Goal: Transaction & Acquisition: Obtain resource

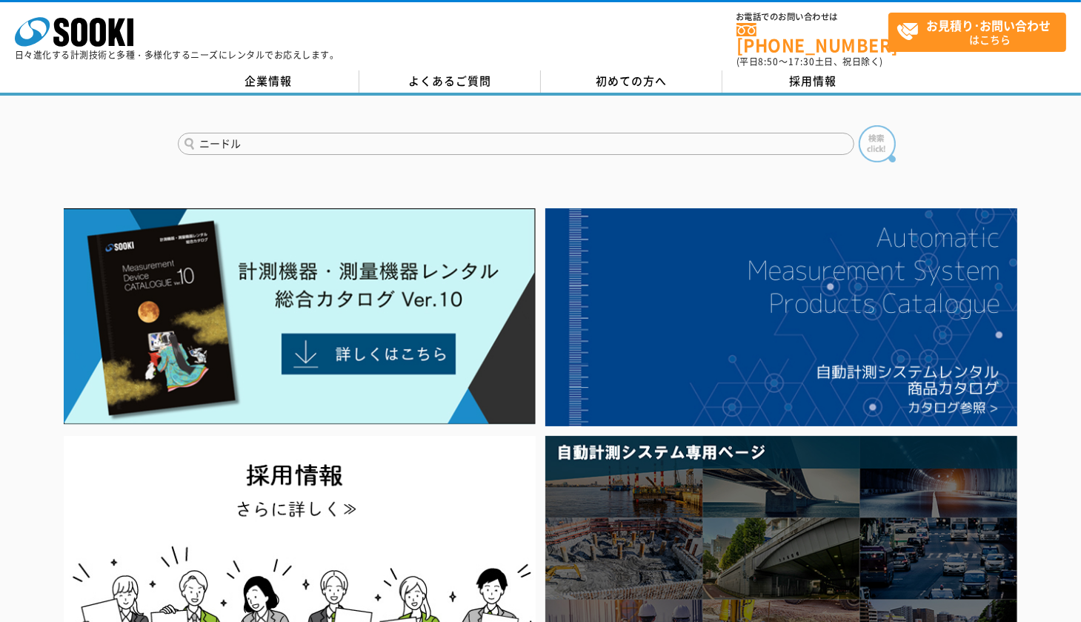
type input "ニードル"
click at [883, 135] on img at bounding box center [877, 143] width 37 height 37
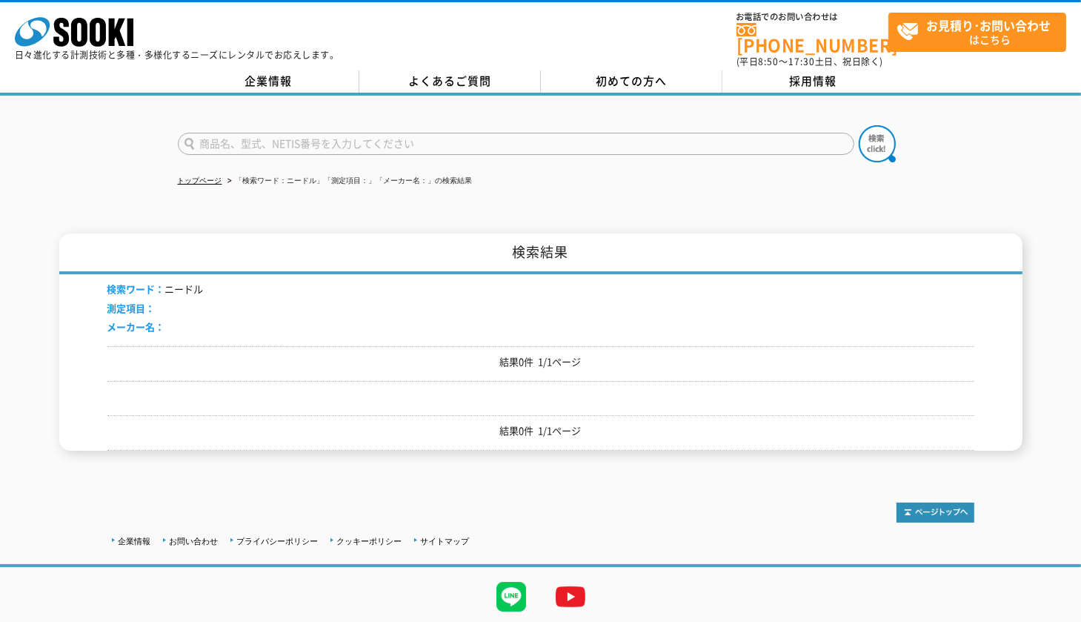
click at [475, 133] on input "text" at bounding box center [516, 144] width 677 height 22
type input "プロクター"
click at [872, 139] on img at bounding box center [877, 143] width 37 height 37
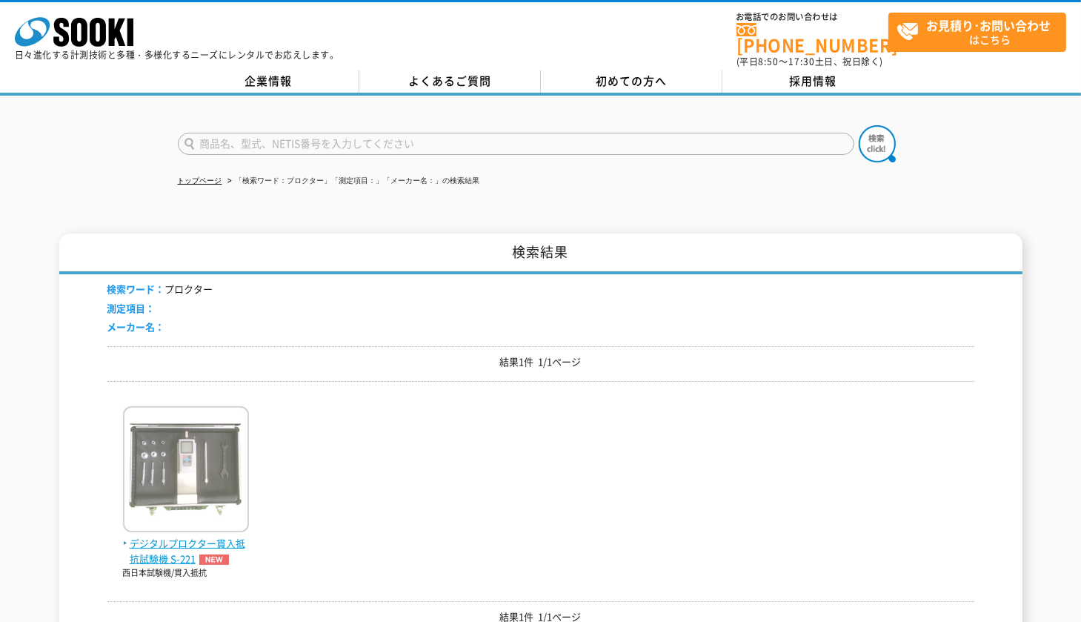
click at [188, 536] on span "デジタルプロクター貫入抵抗試験機 S-221" at bounding box center [186, 551] width 126 height 31
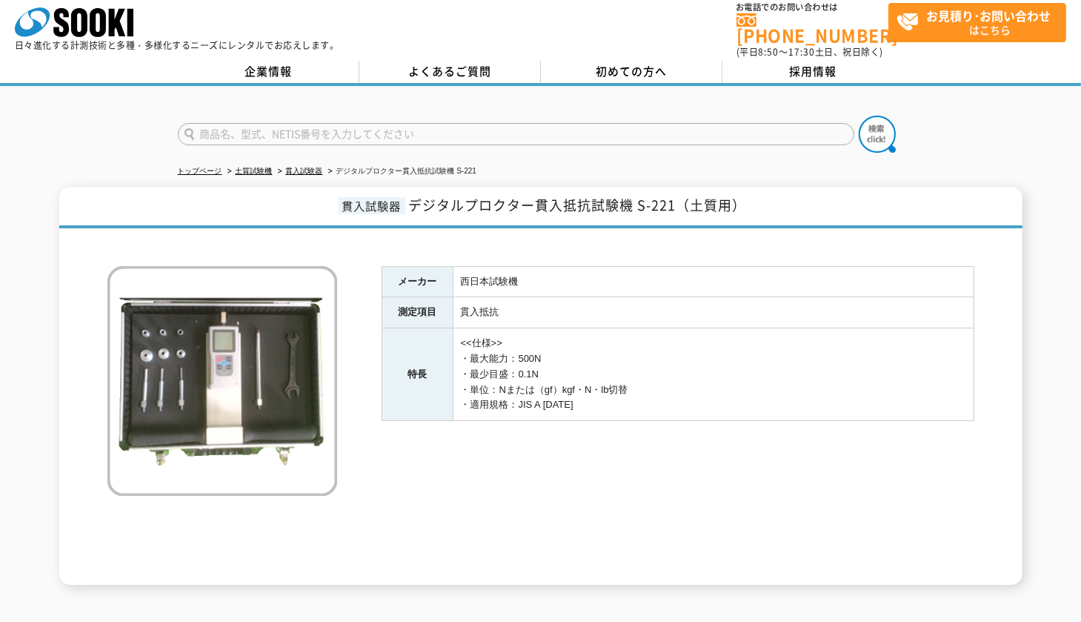
scroll to position [3, 0]
